Goal: Entertainment & Leisure: Consume media (video, audio)

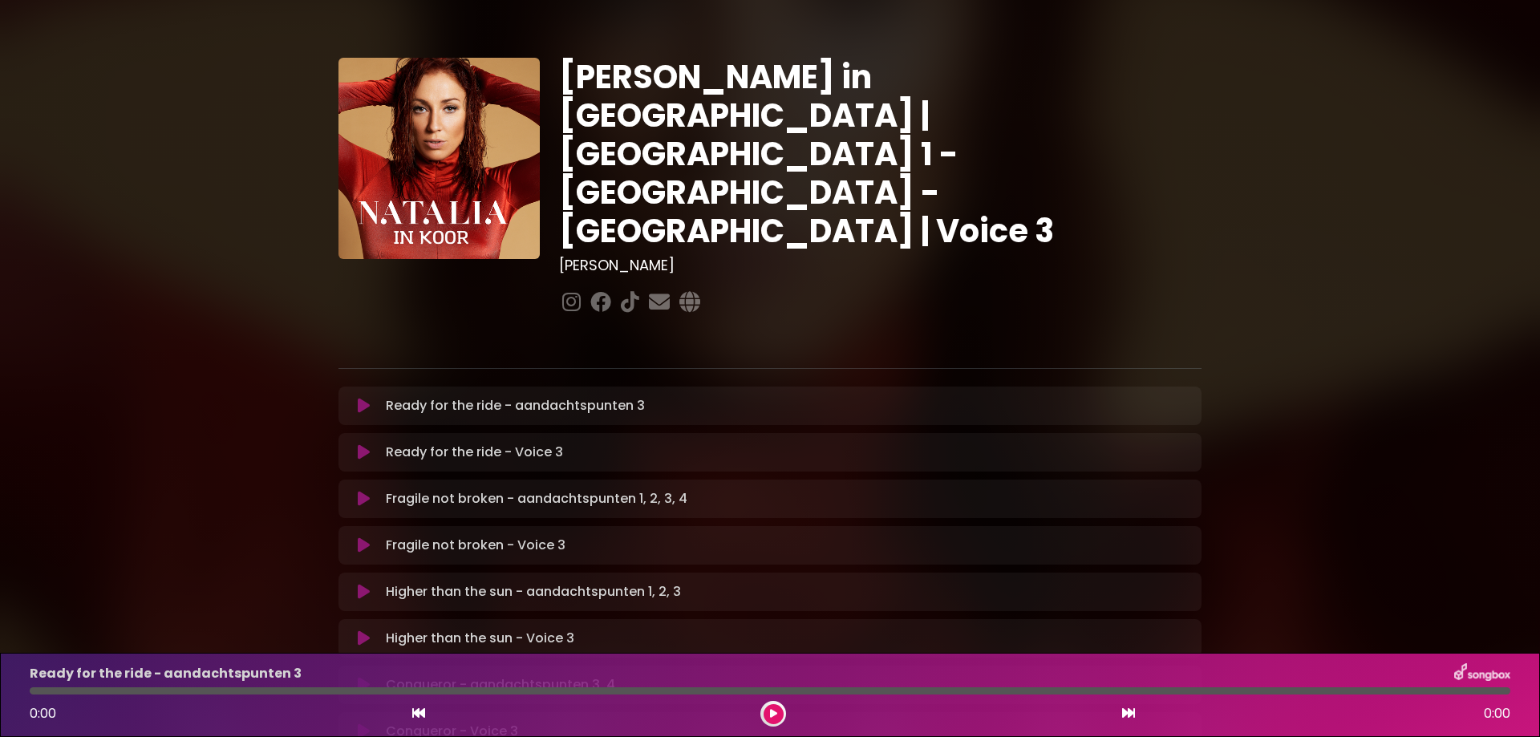
click at [369, 398] on icon at bounding box center [364, 406] width 12 height 16
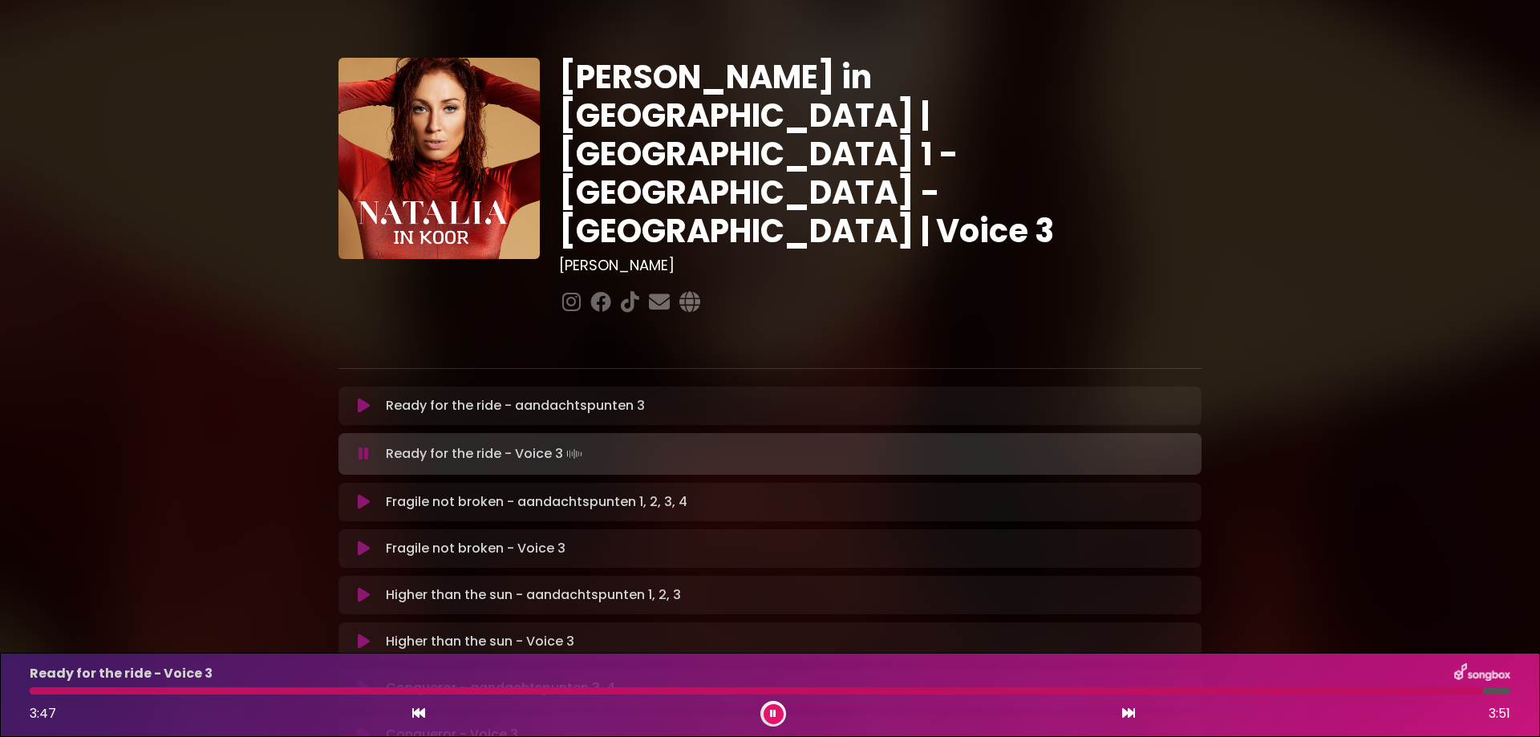
click at [777, 718] on button at bounding box center [774, 714] width 20 height 20
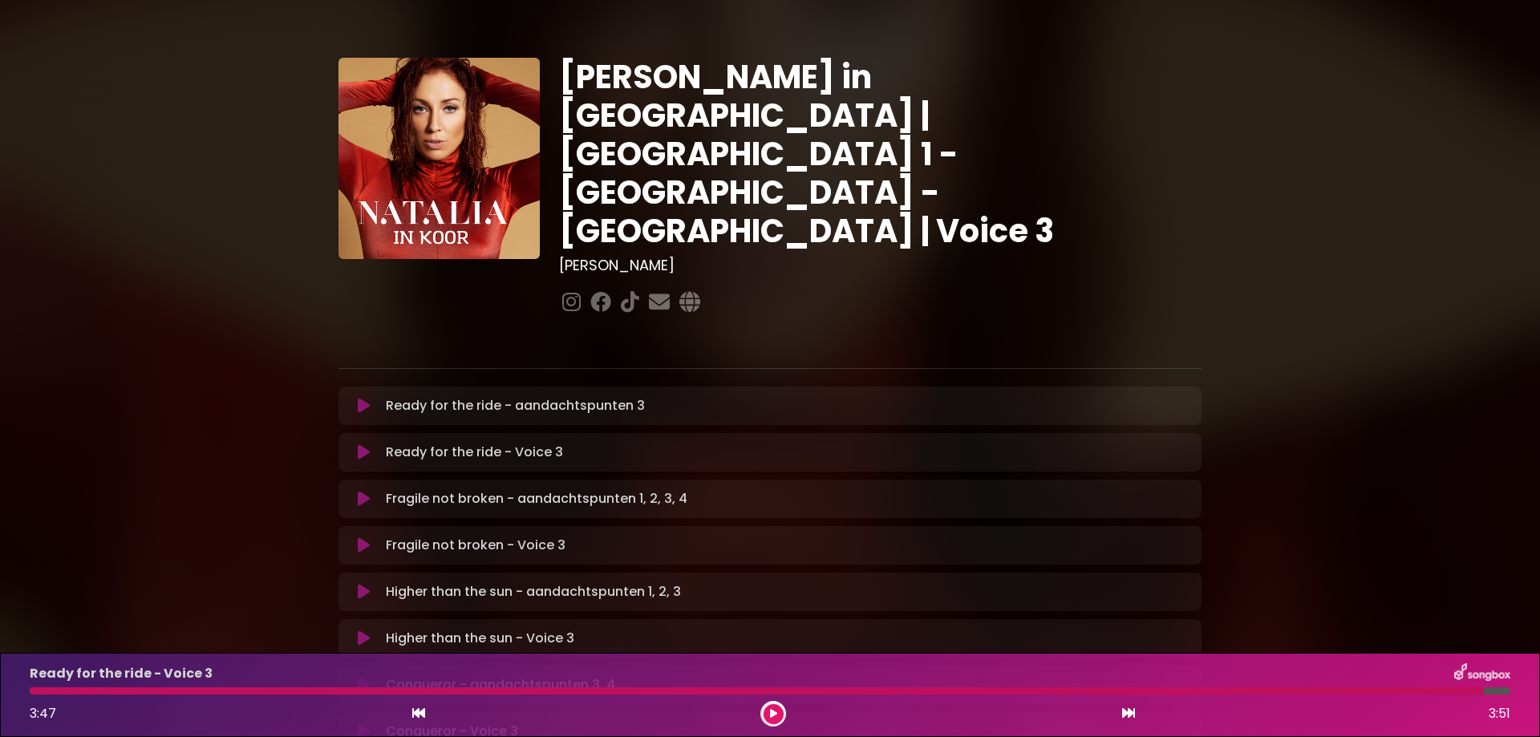
click at [470, 489] on p "Fragile not broken - aandachtspunten 1, 2, 3, 4 Loading Track..." at bounding box center [537, 498] width 302 height 19
click at [367, 491] on icon at bounding box center [364, 499] width 12 height 16
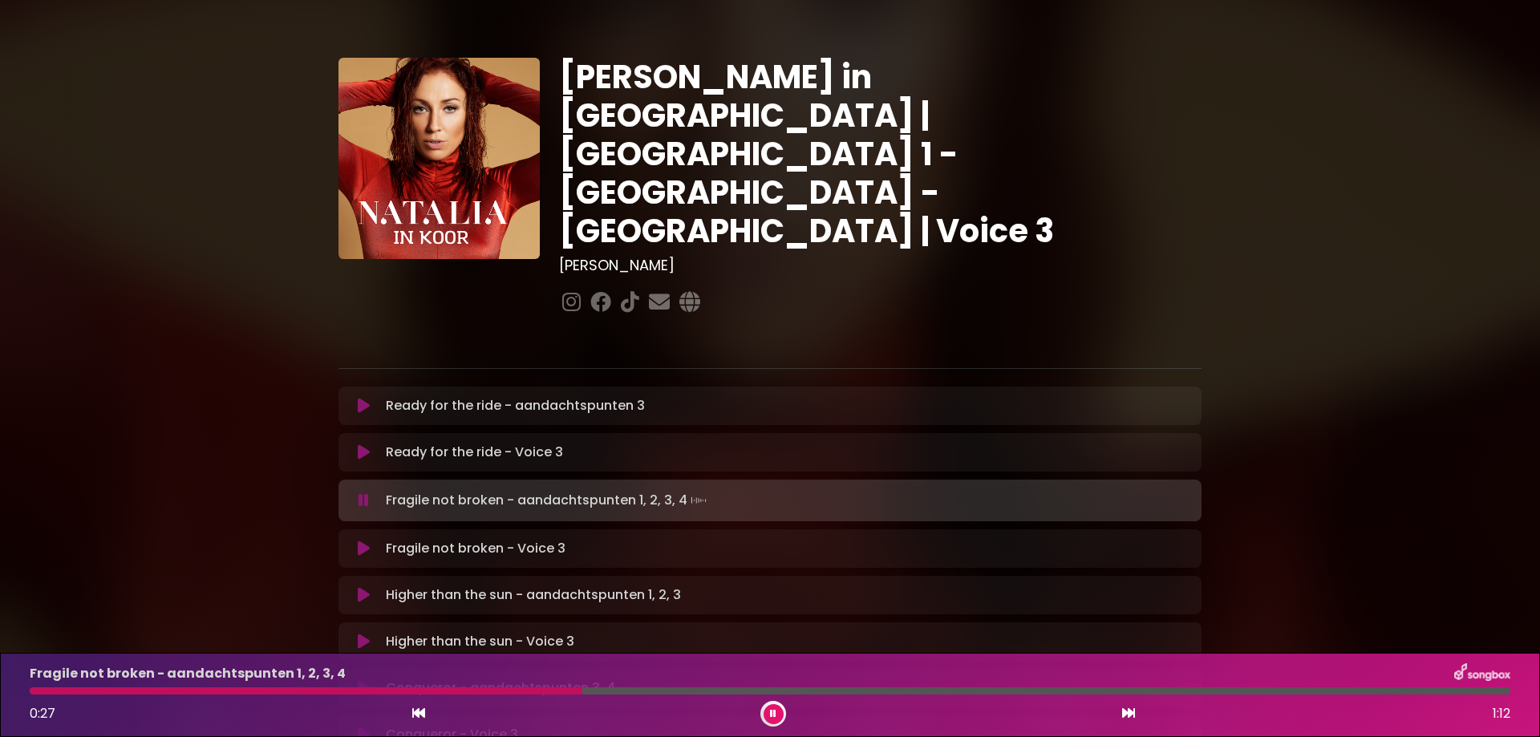
click at [773, 714] on icon at bounding box center [773, 714] width 6 height 10
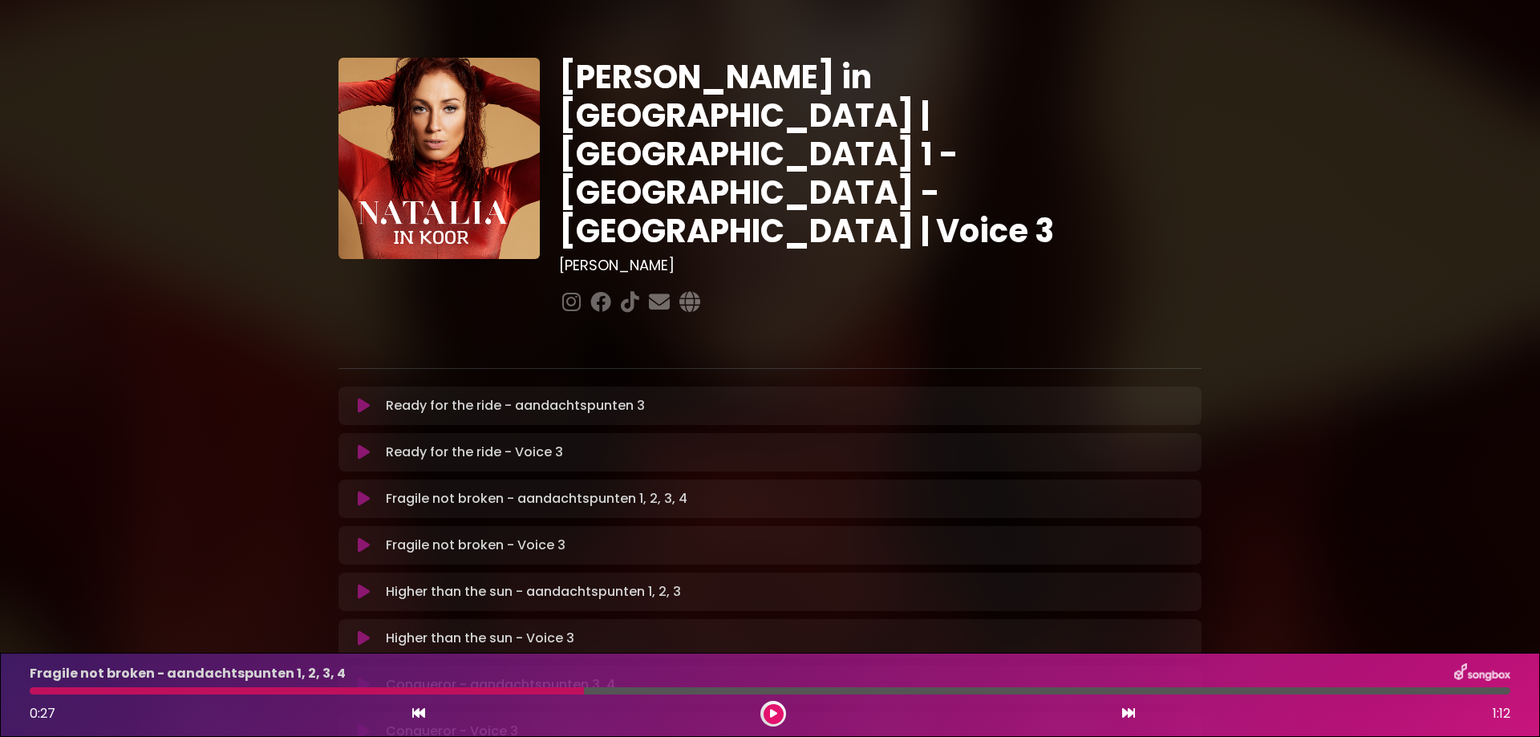
click at [773, 712] on icon at bounding box center [773, 714] width 7 height 10
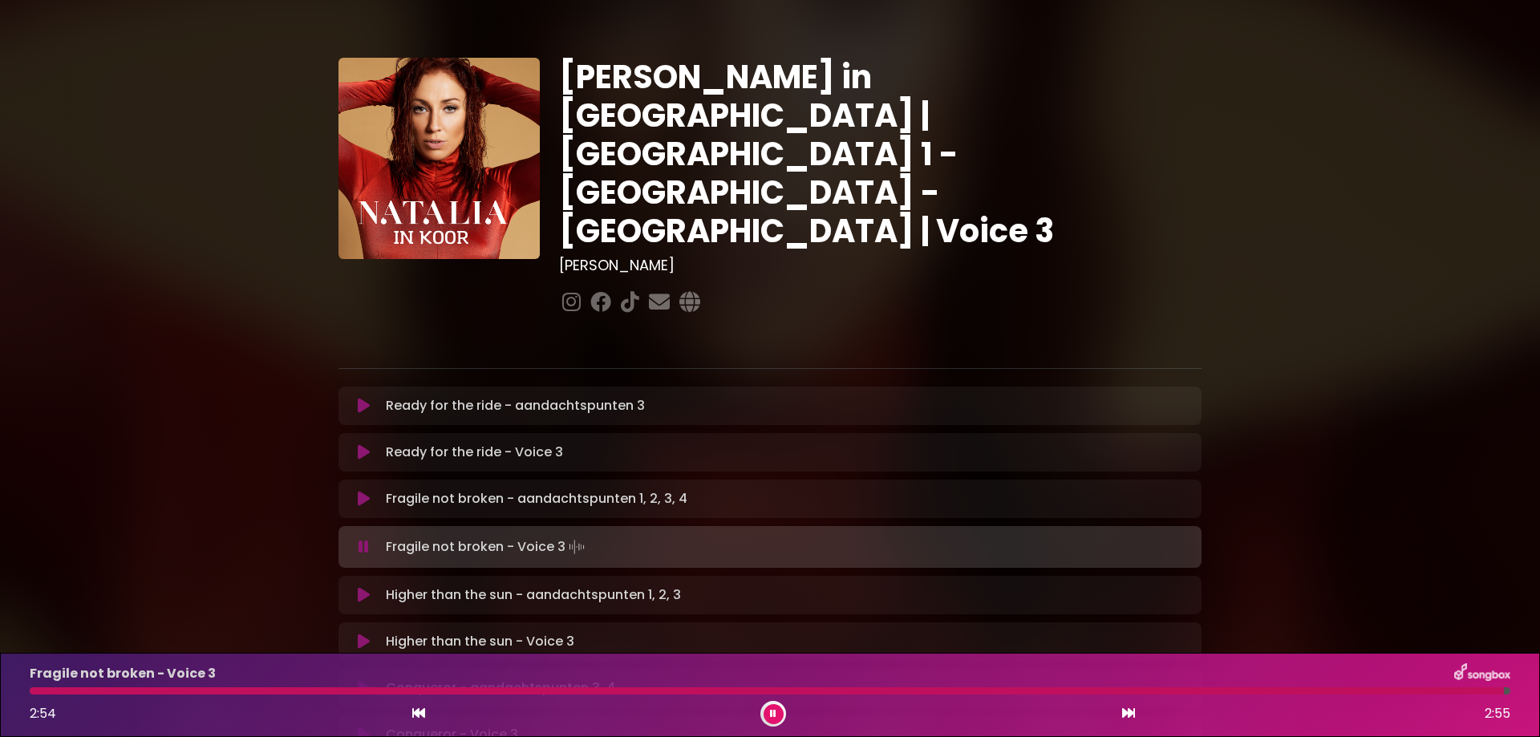
click at [769, 709] on button at bounding box center [774, 714] width 20 height 20
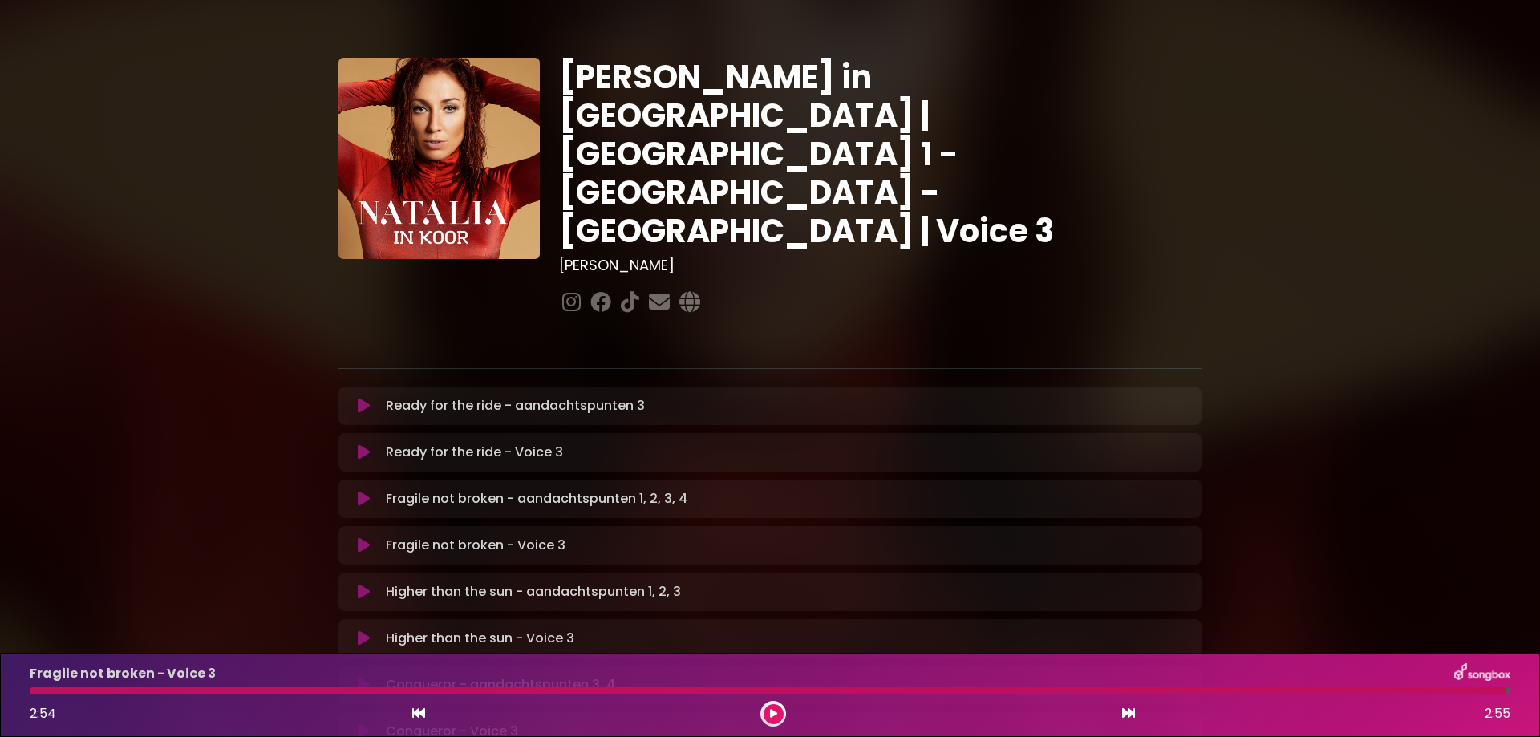
click at [359, 584] on icon at bounding box center [364, 592] width 12 height 16
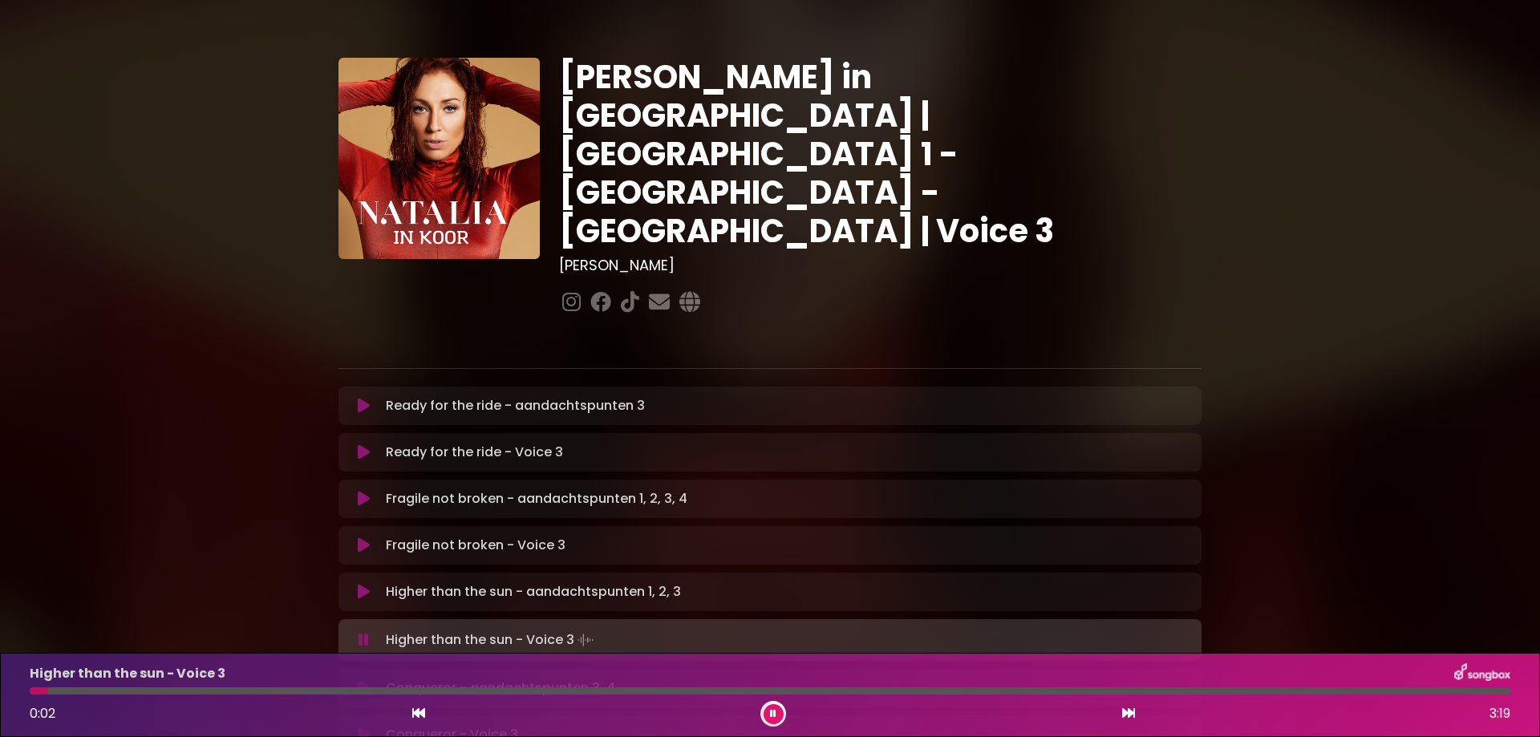
click at [771, 712] on icon at bounding box center [773, 714] width 6 height 10
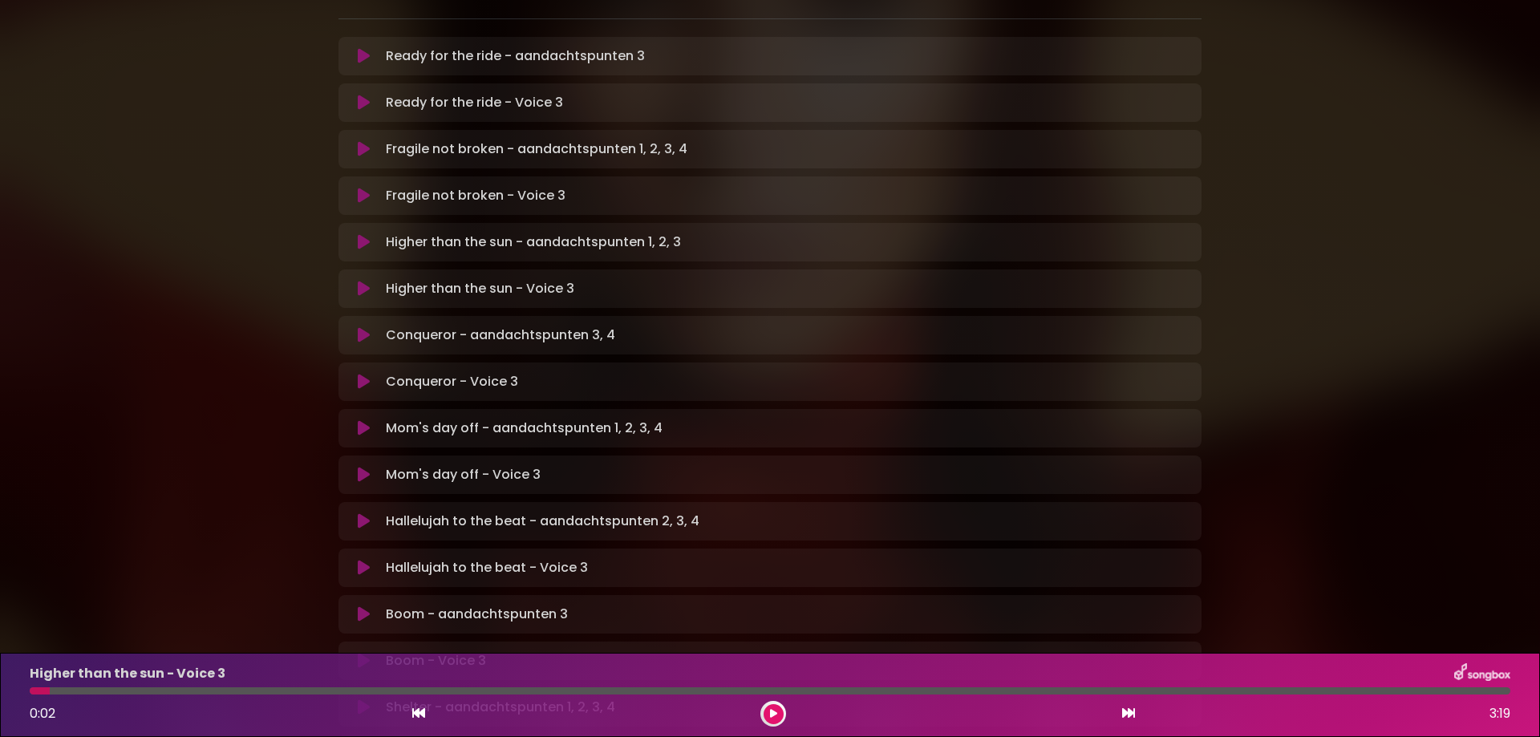
scroll to position [362, 0]
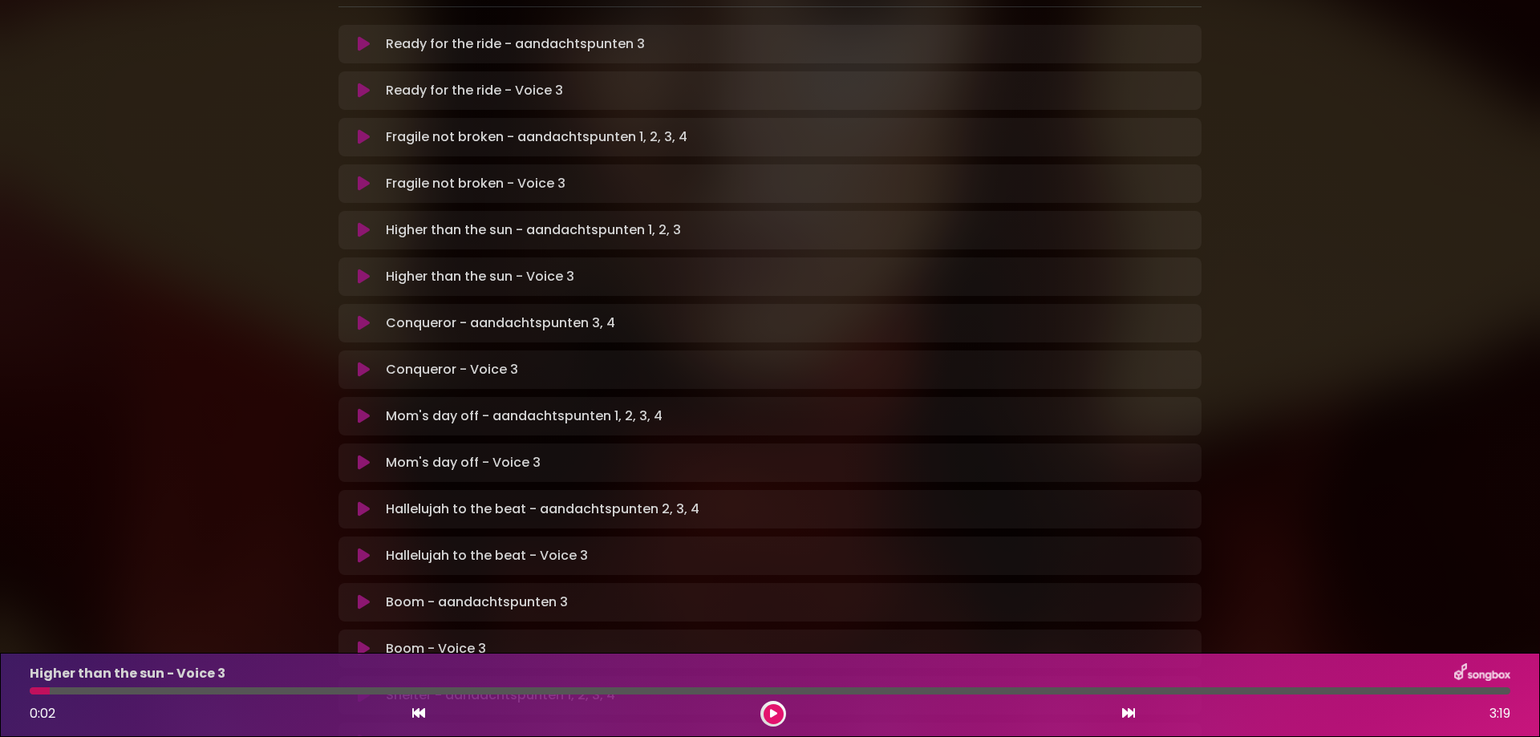
click at [358, 315] on icon at bounding box center [364, 323] width 12 height 16
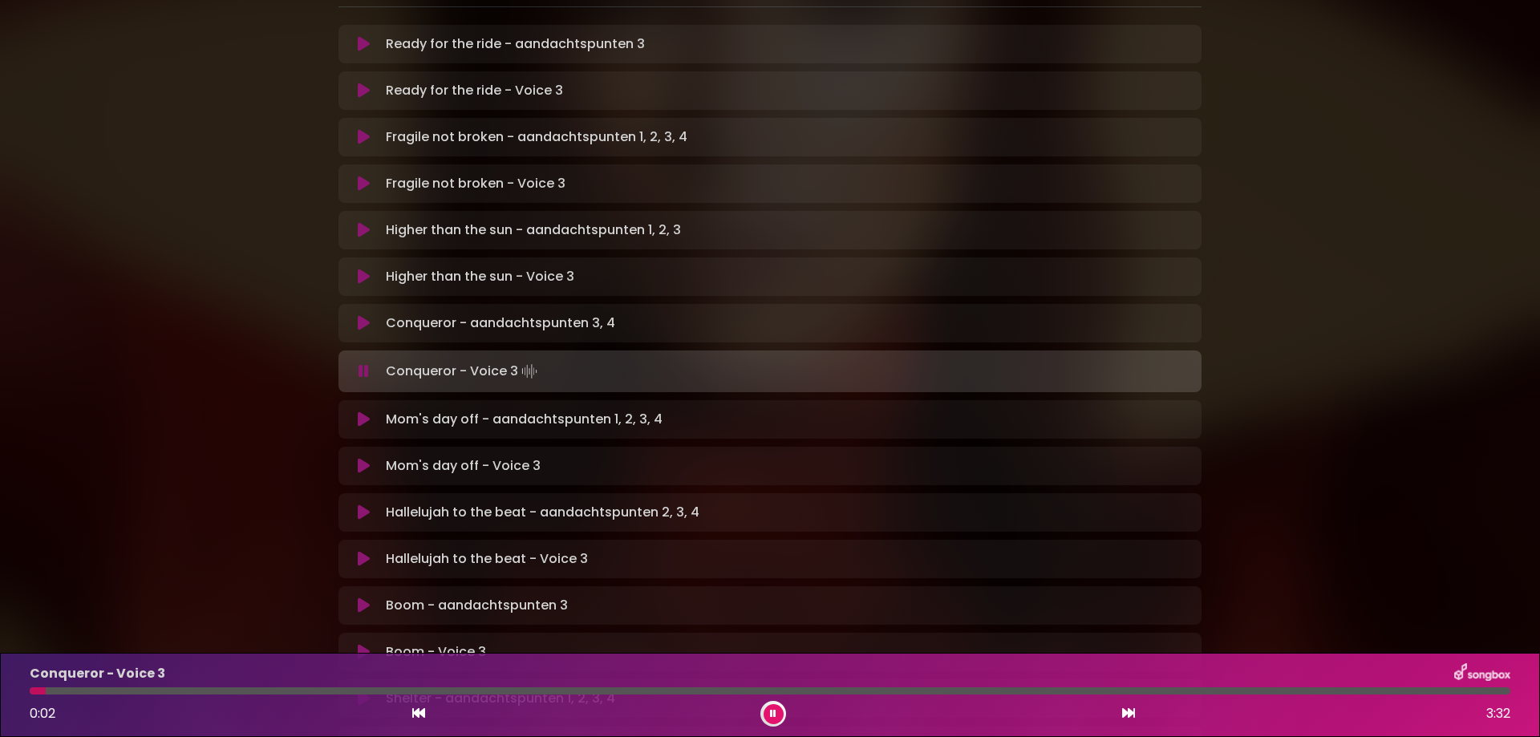
click at [773, 716] on icon at bounding box center [773, 714] width 6 height 10
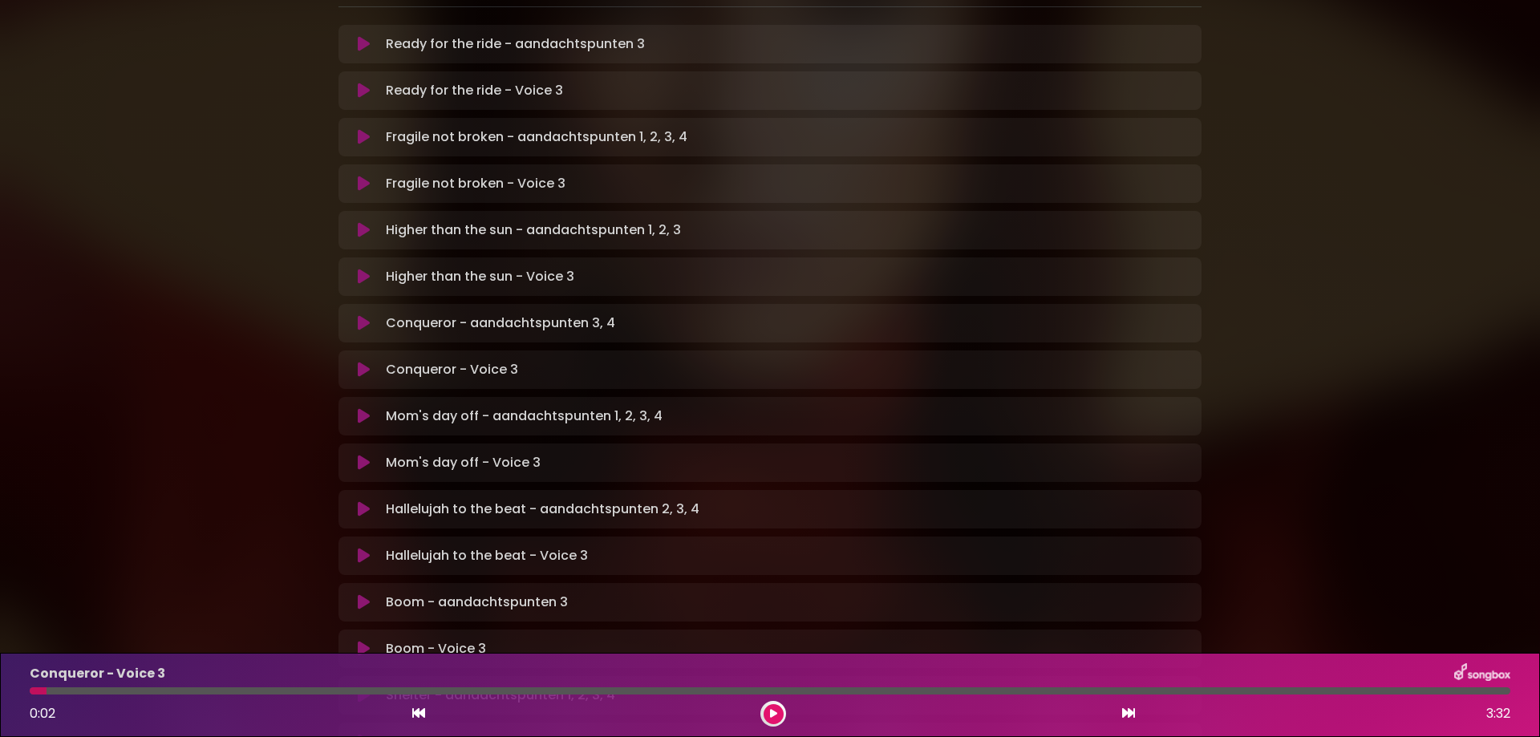
click at [363, 408] on icon at bounding box center [364, 416] width 12 height 16
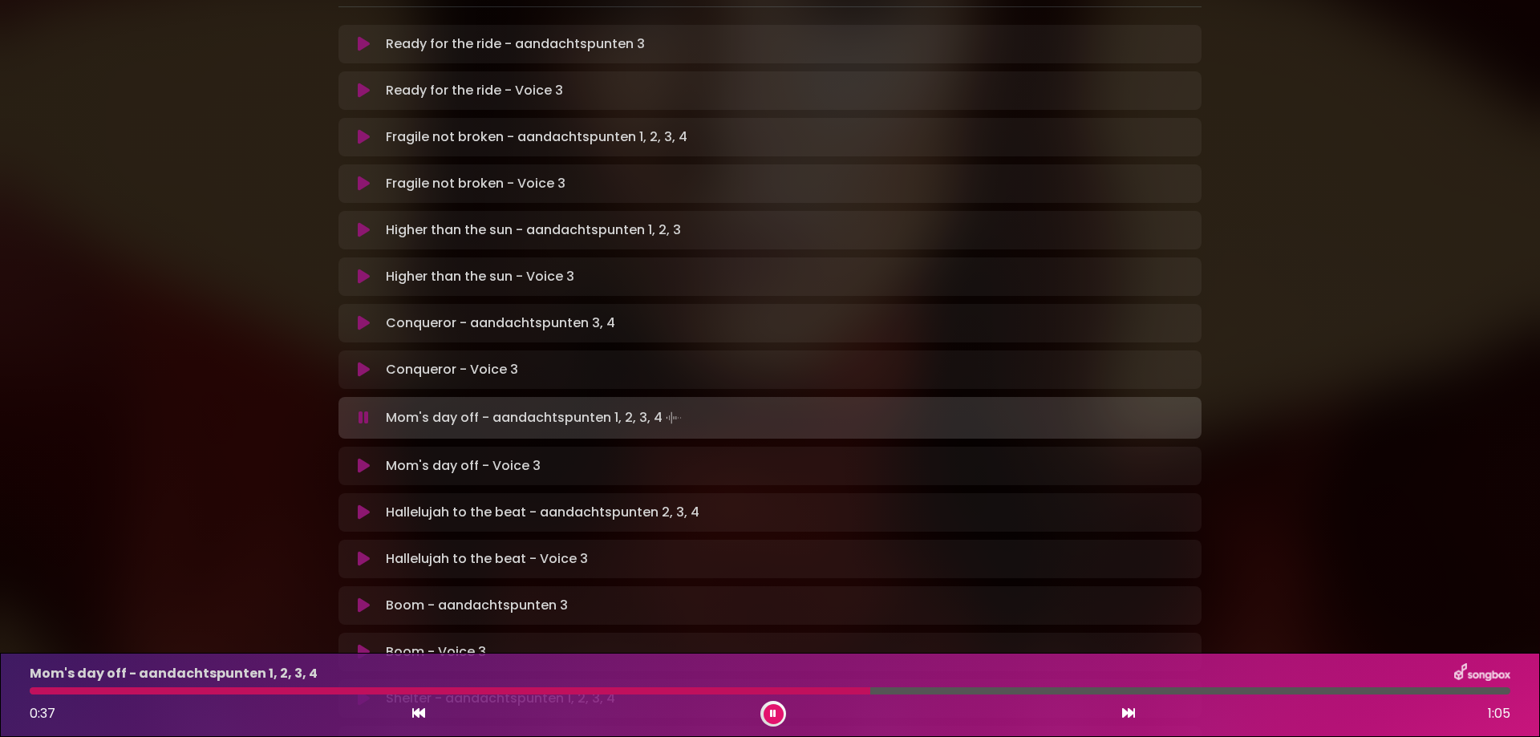
click at [779, 714] on button at bounding box center [774, 714] width 20 height 20
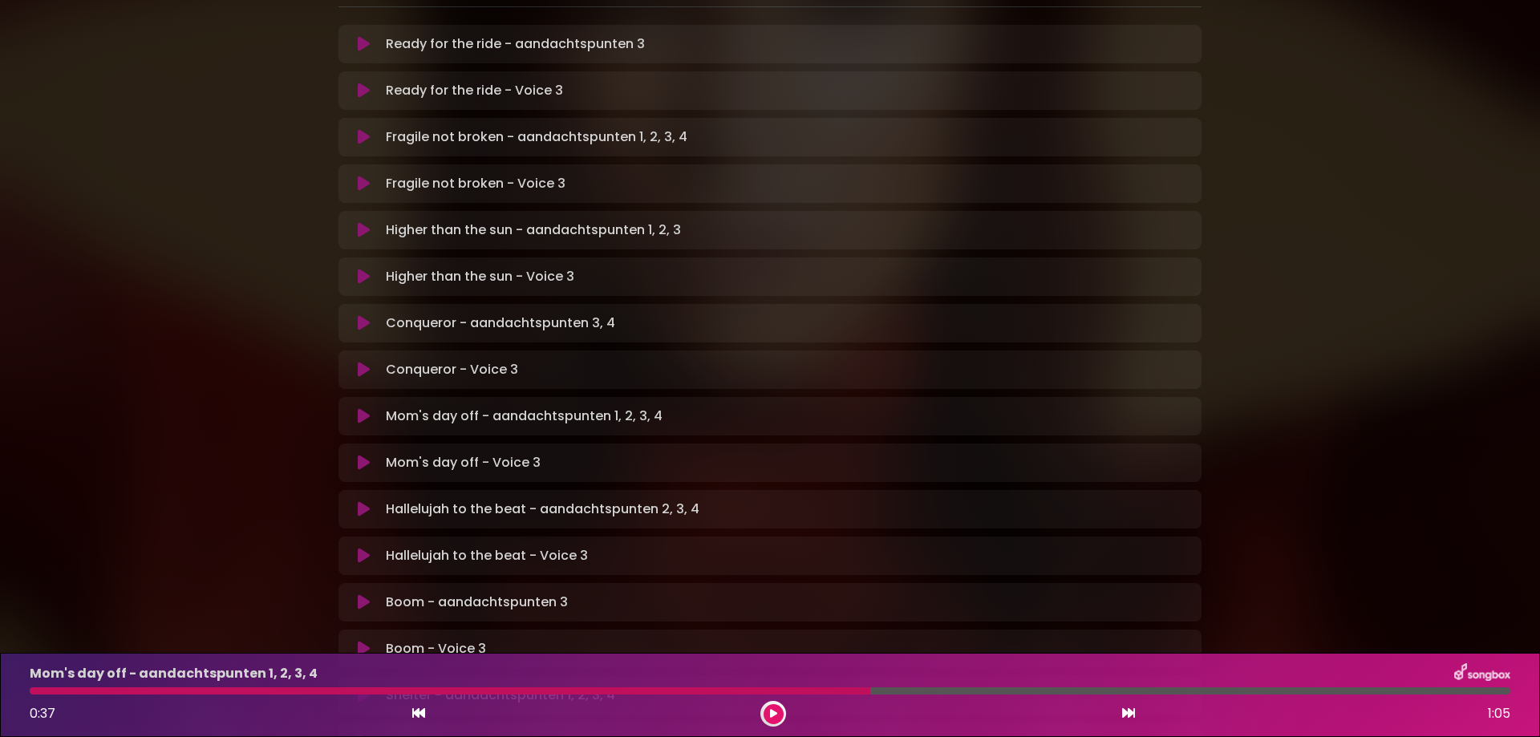
click at [742, 691] on div at bounding box center [450, 690] width 841 height 7
click at [767, 714] on button at bounding box center [774, 714] width 20 height 20
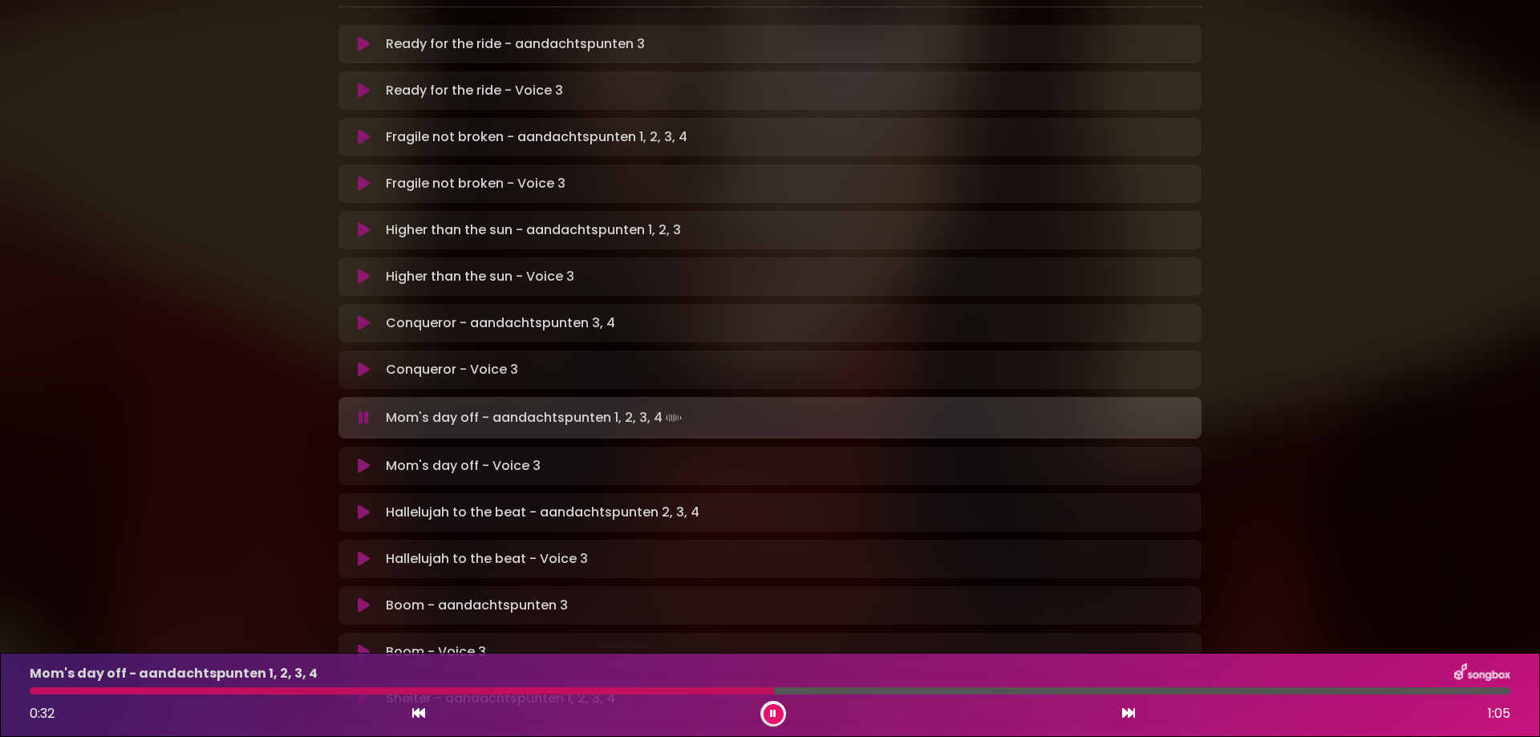
click at [614, 692] on div at bounding box center [402, 690] width 744 height 7
click at [776, 710] on icon at bounding box center [773, 714] width 6 height 10
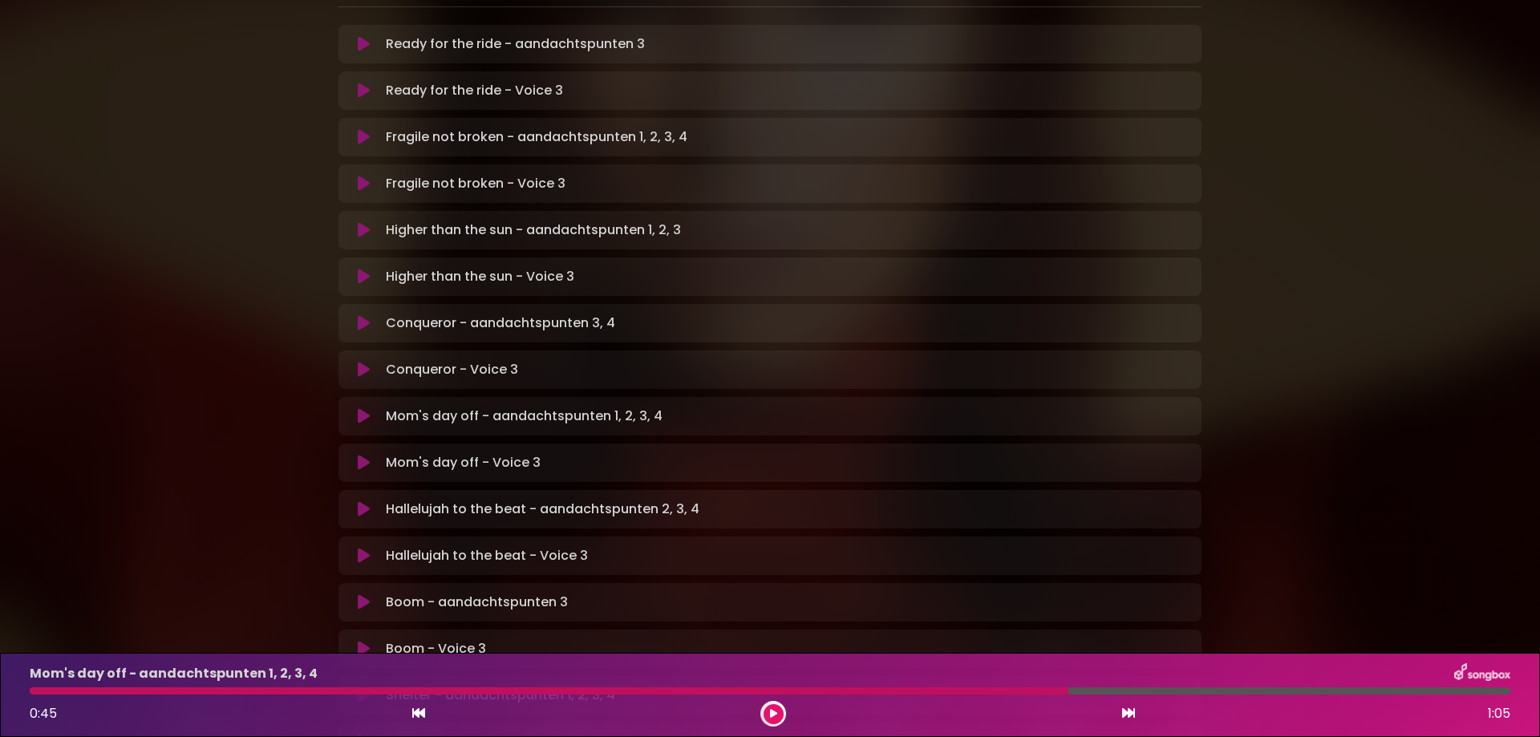
click at [777, 710] on button at bounding box center [774, 714] width 20 height 20
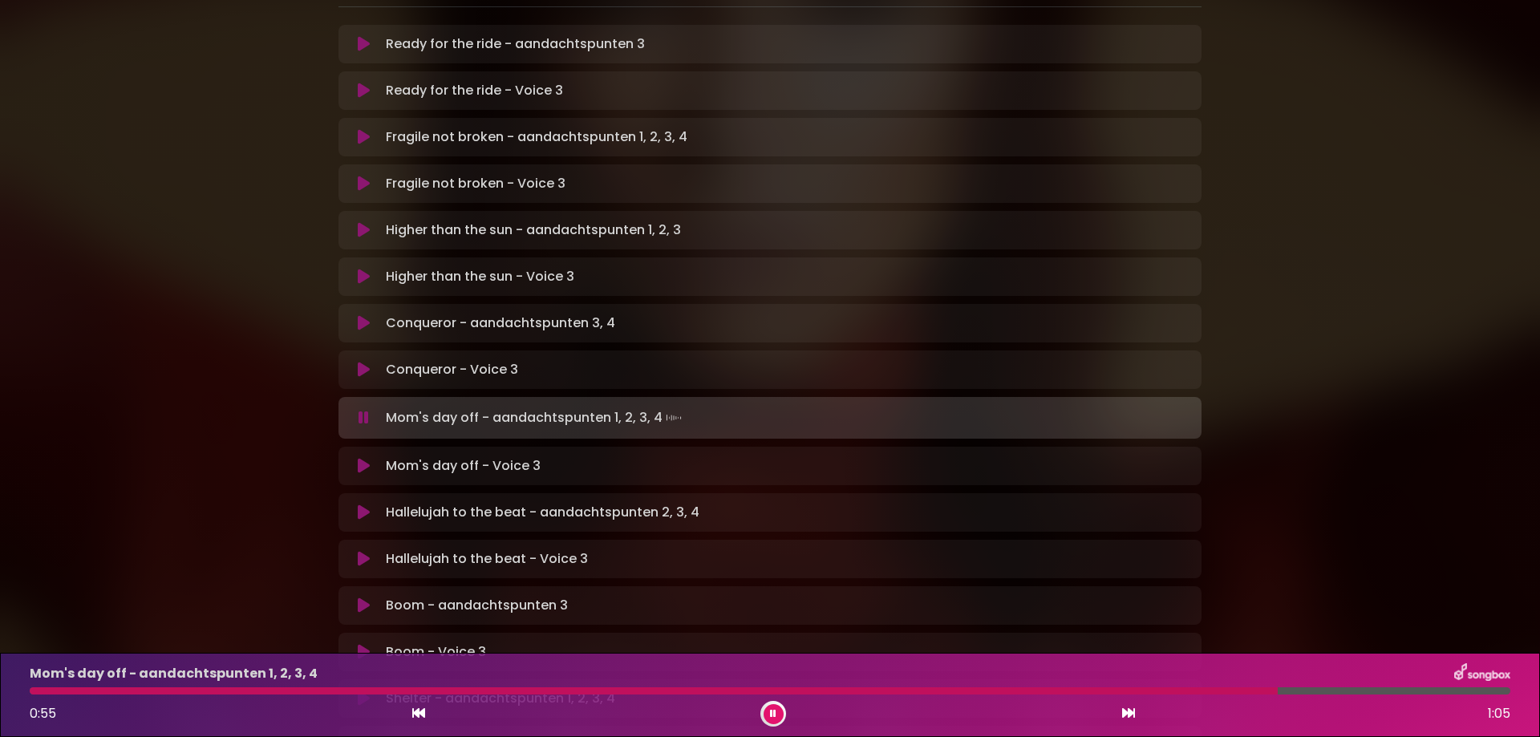
click at [777, 710] on button at bounding box center [774, 714] width 20 height 20
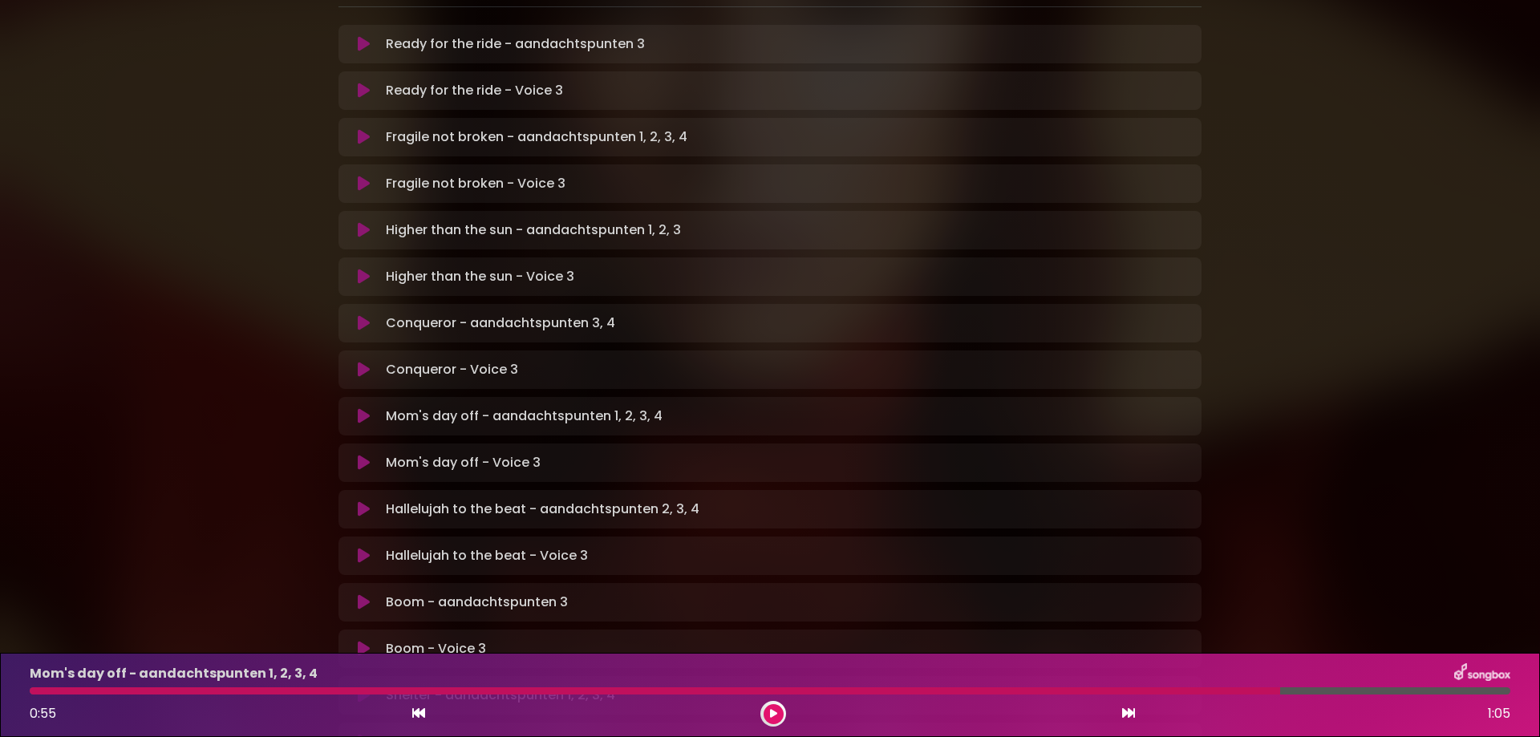
click at [777, 710] on button at bounding box center [774, 714] width 20 height 20
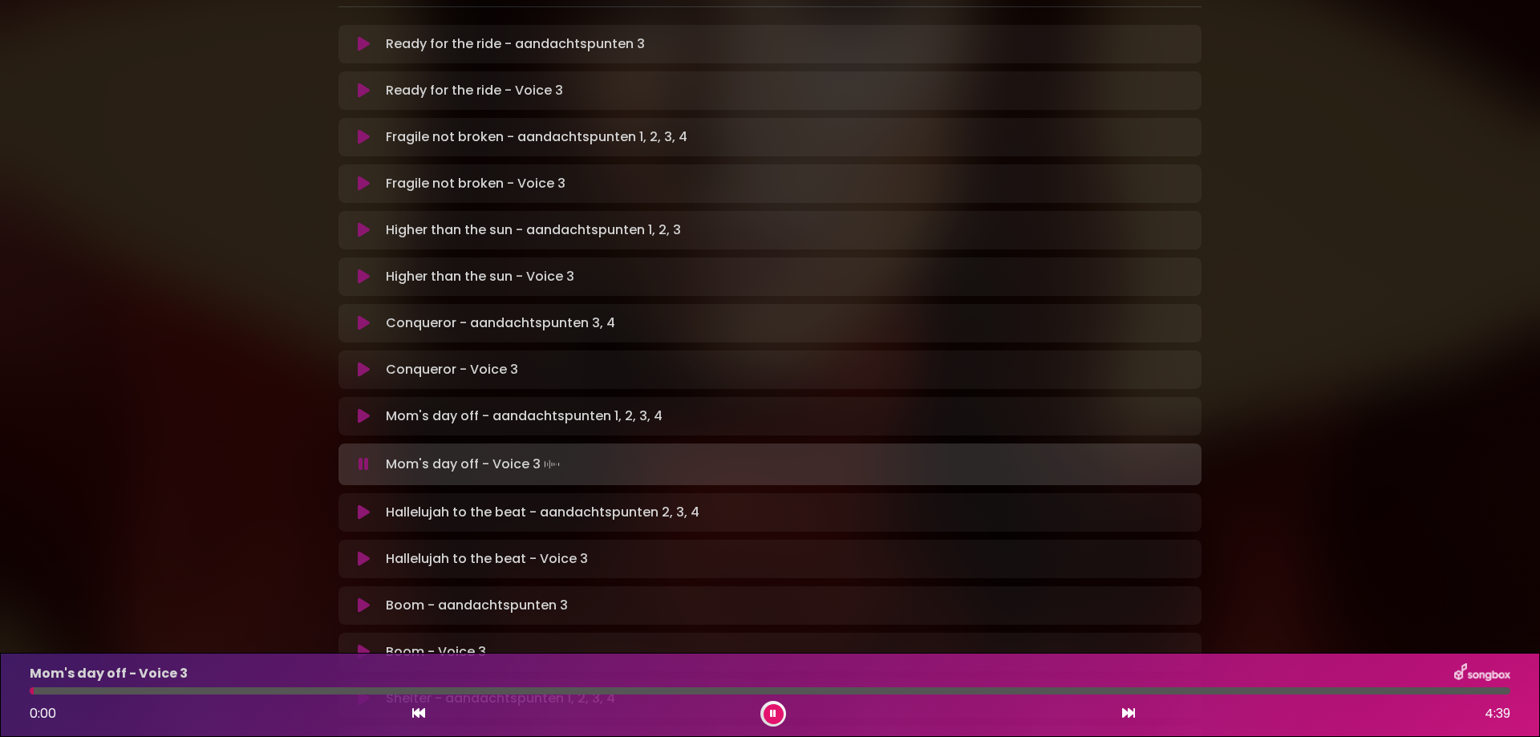
click at [777, 716] on button at bounding box center [774, 714] width 20 height 20
